Goal: Navigation & Orientation: Find specific page/section

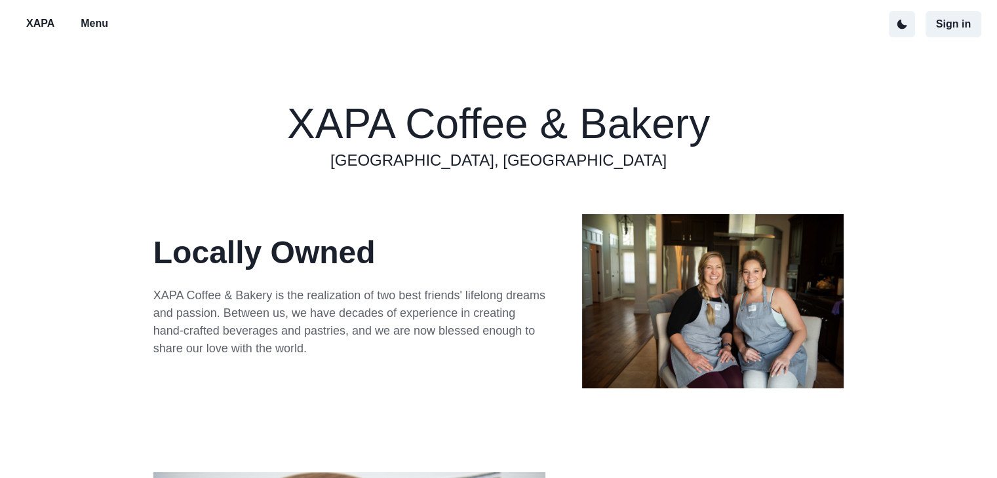
click at [96, 29] on p "Menu" at bounding box center [95, 24] width 28 height 16
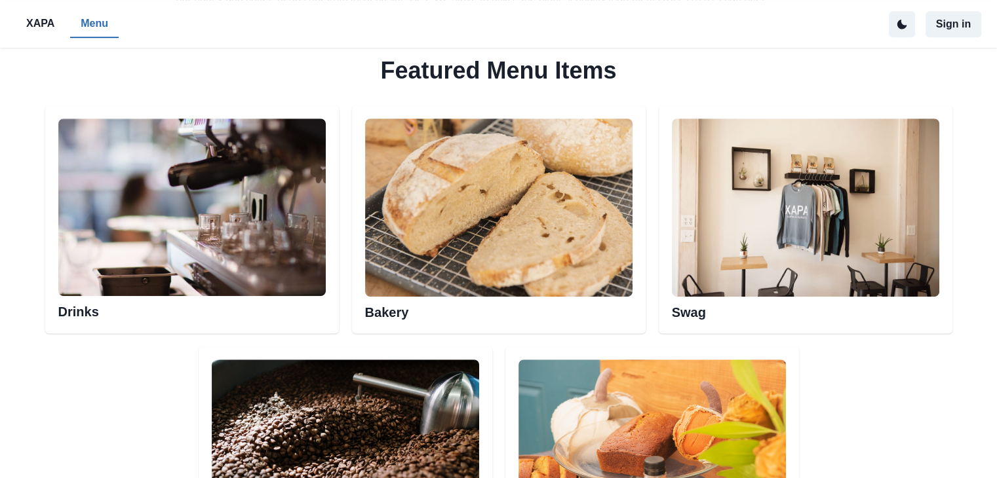
scroll to position [590, 0]
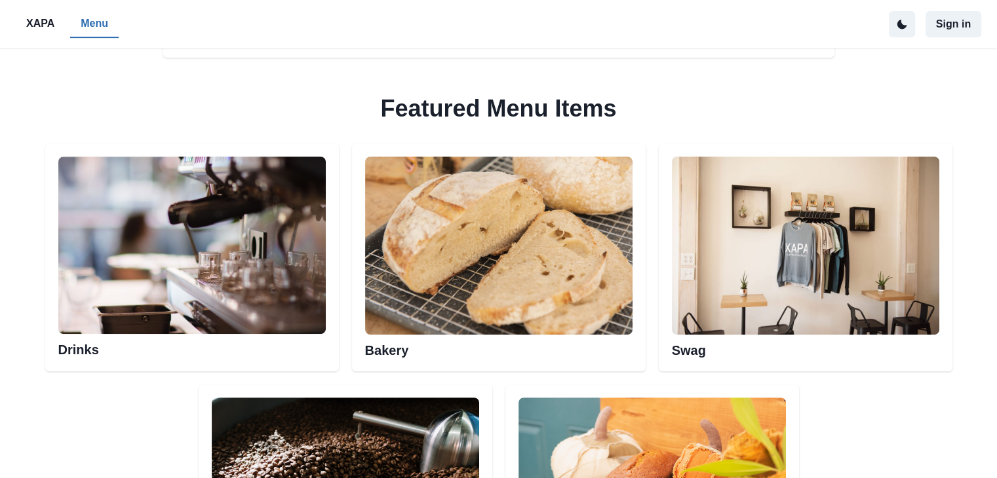
click at [449, 267] on img at bounding box center [498, 246] width 267 height 178
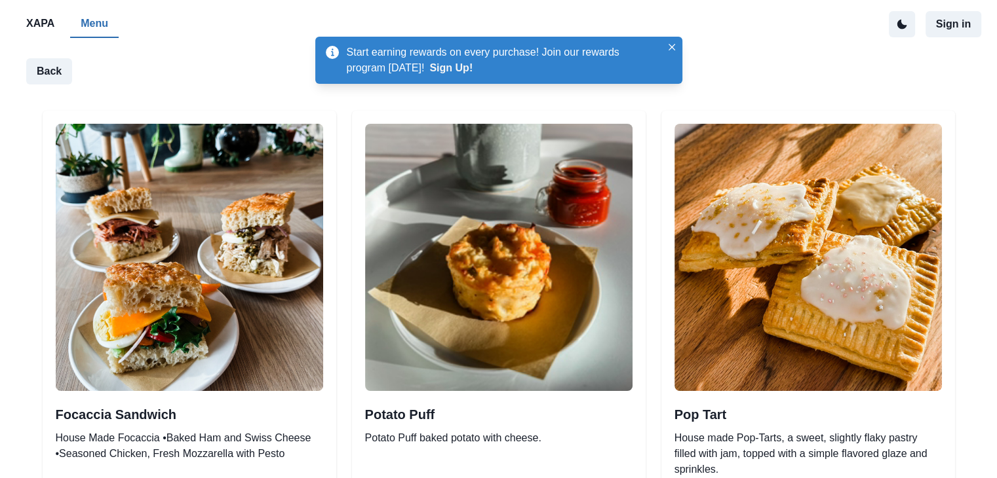
click at [102, 28] on p "Menu" at bounding box center [95, 24] width 28 height 16
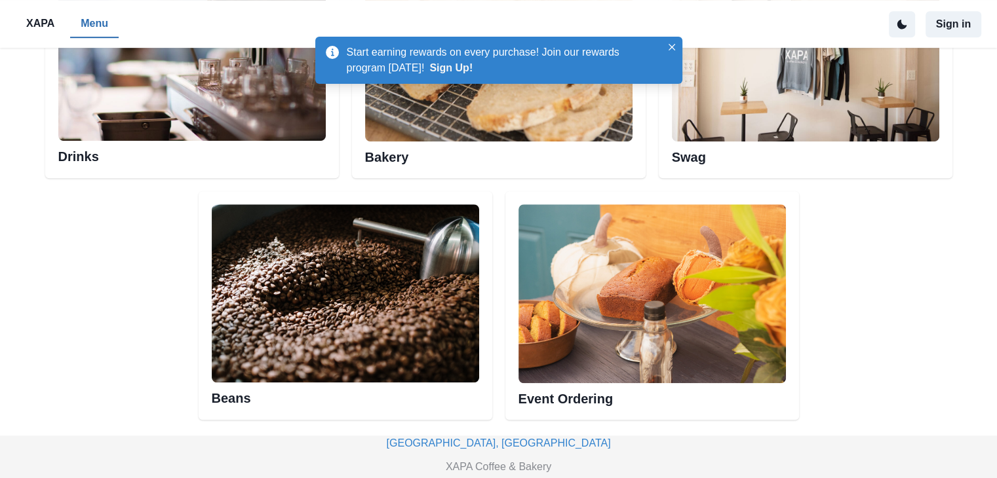
scroll to position [863, 0]
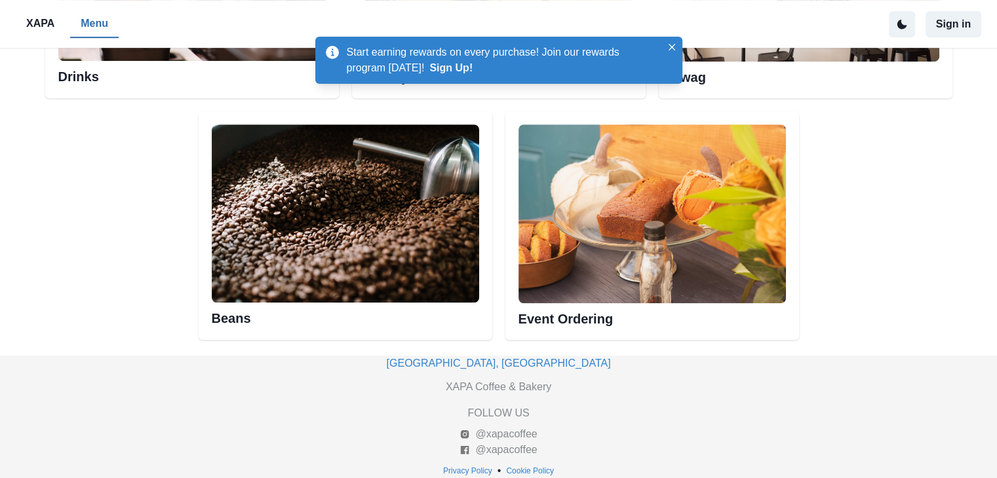
click at [593, 214] on img at bounding box center [651, 214] width 267 height 178
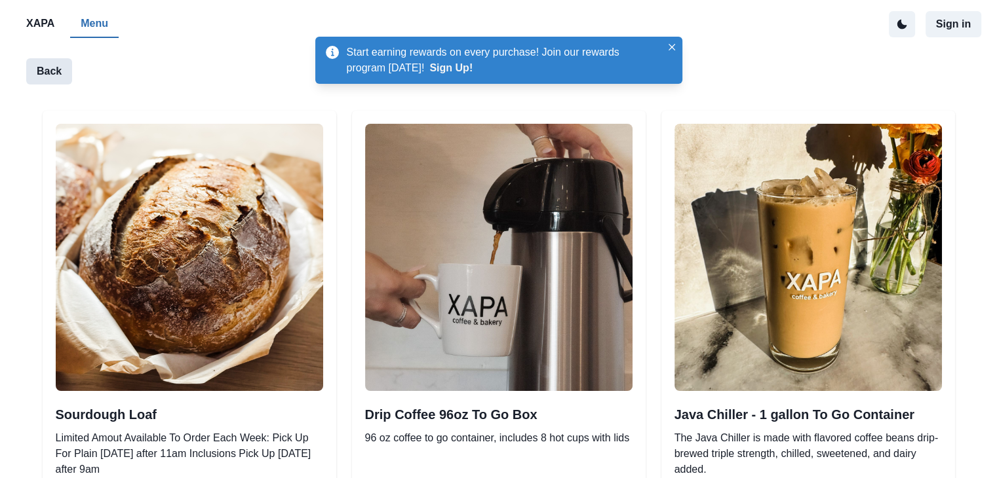
click at [35, 74] on button "Back" at bounding box center [49, 71] width 46 height 26
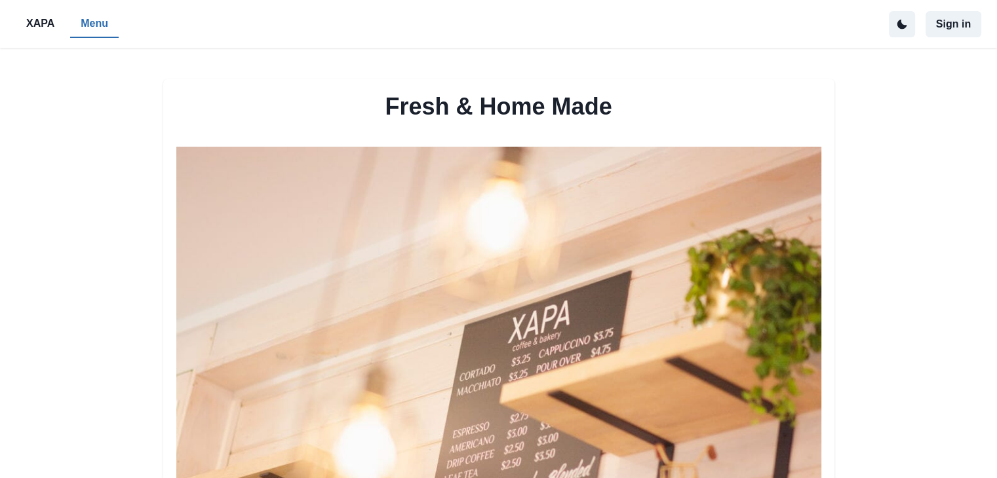
scroll to position [863, 0]
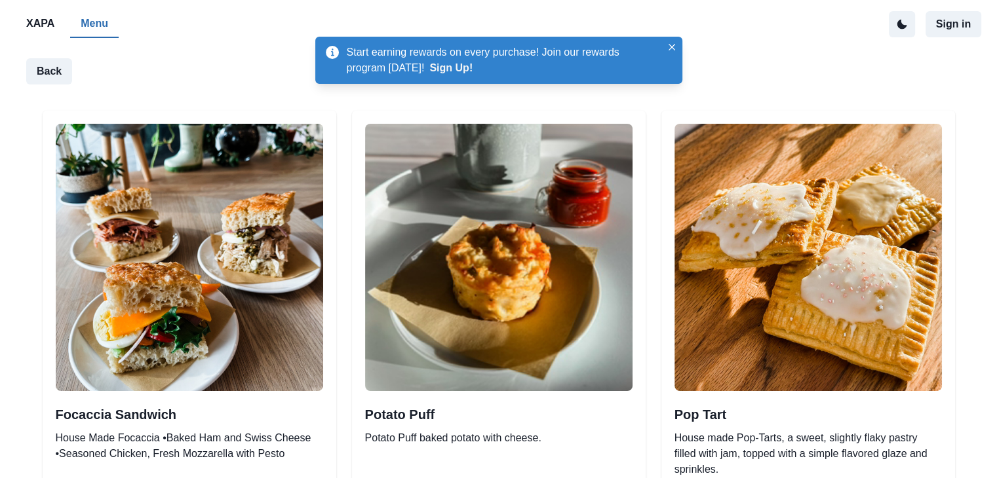
scroll to position [863, 0]
